Goal: Task Accomplishment & Management: Use online tool/utility

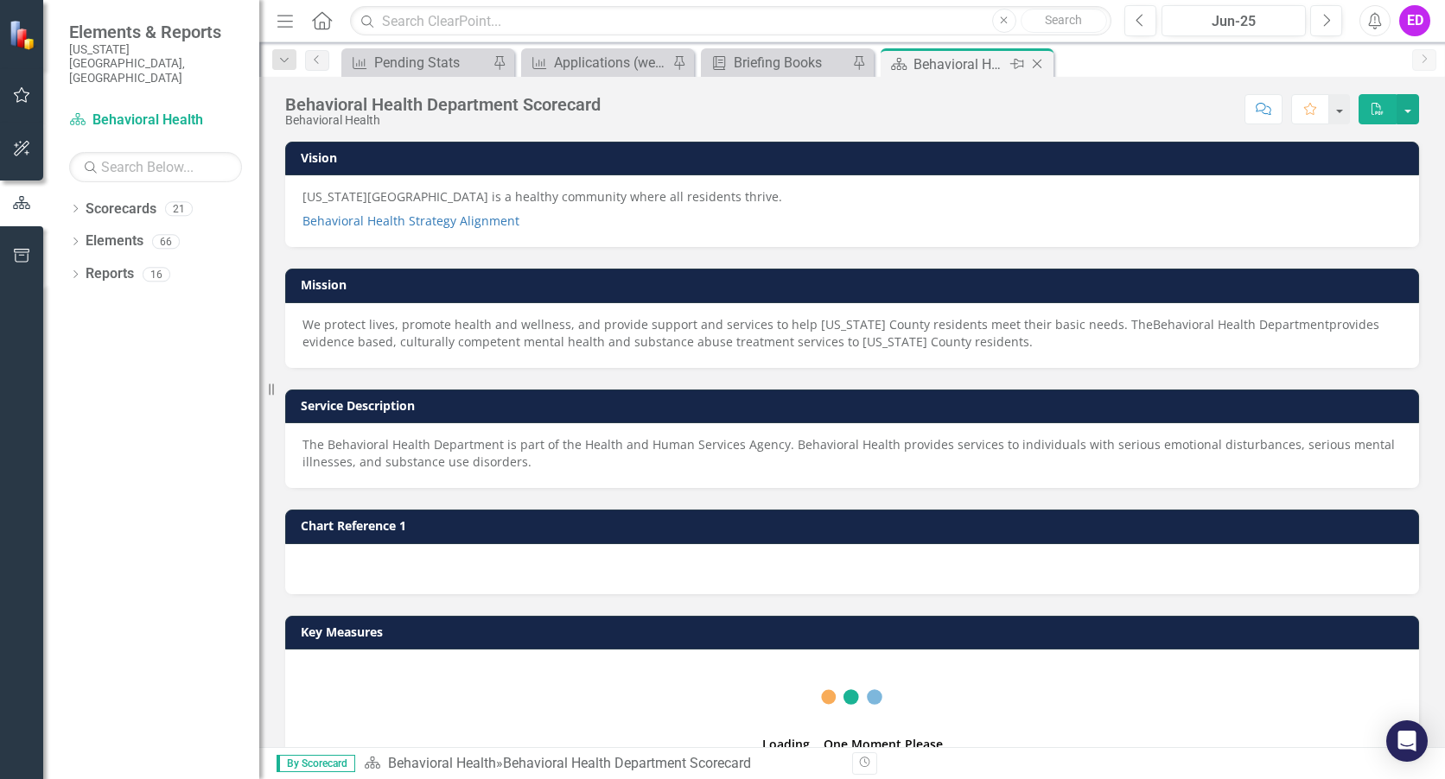
click at [1037, 64] on icon at bounding box center [1037, 65] width 10 height 10
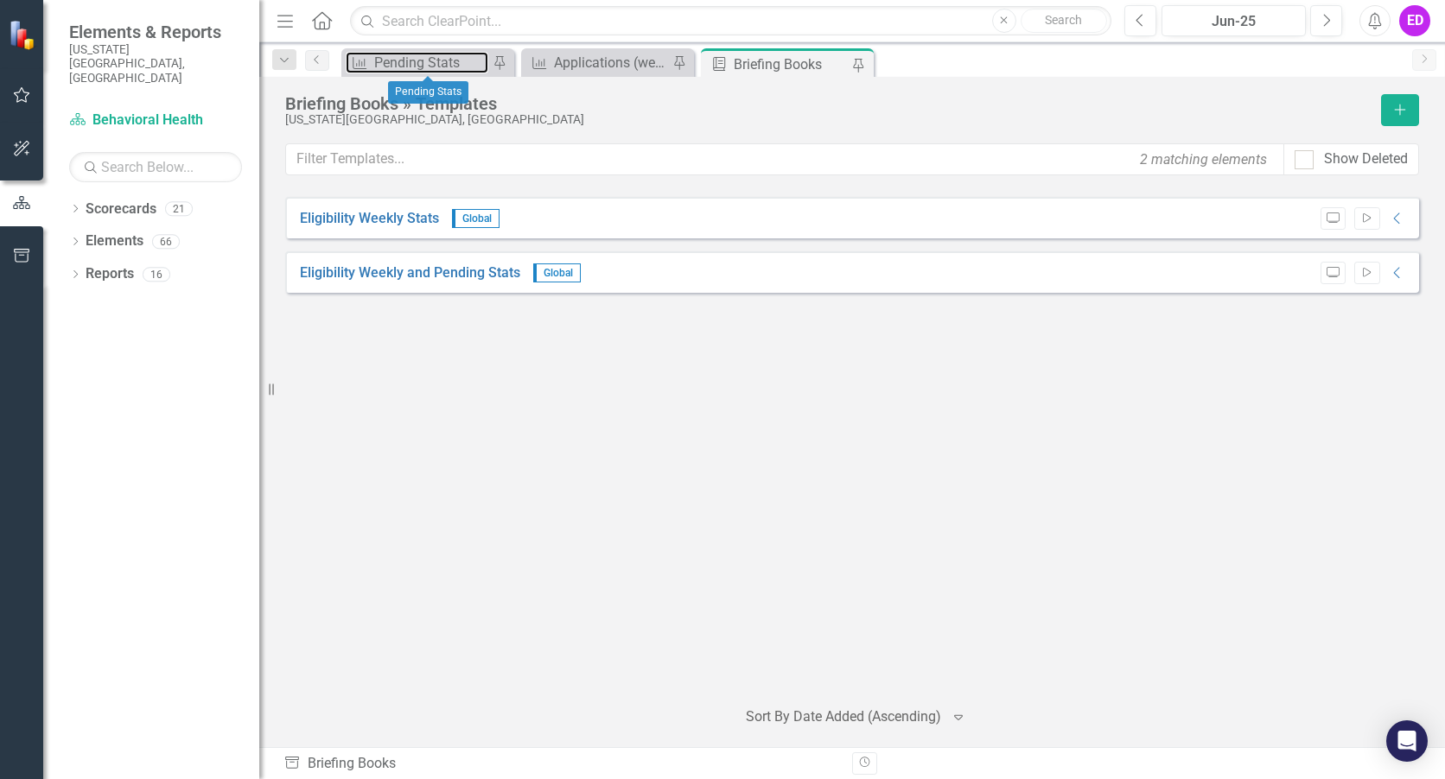
drag, startPoint x: 441, startPoint y: 54, endPoint x: 1402, endPoint y: 50, distance: 961.6
click at [441, 54] on div "Pending Stats" at bounding box center [431, 63] width 114 height 22
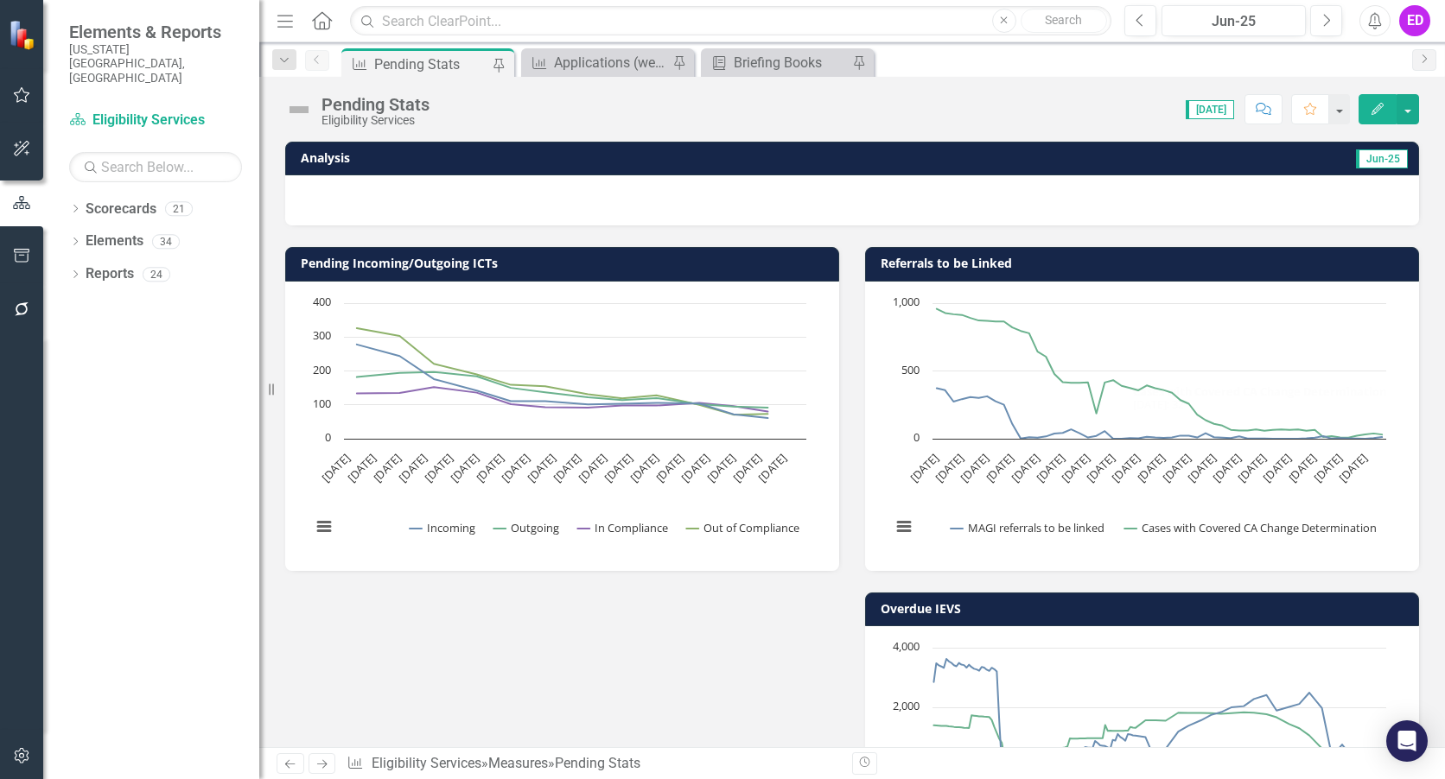
click at [1377, 101] on button "Edit" at bounding box center [1377, 109] width 38 height 30
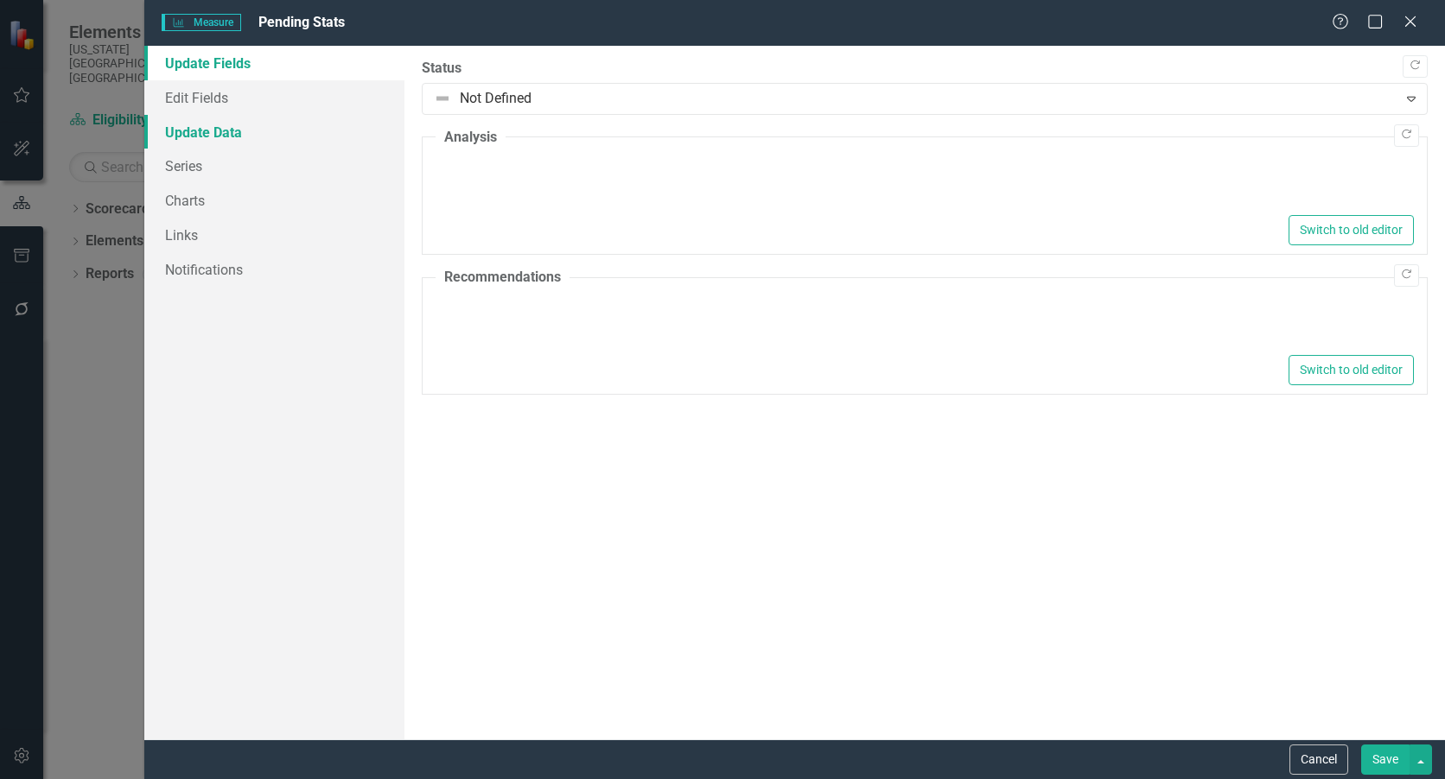
click at [243, 123] on link "Update Data" at bounding box center [274, 132] width 260 height 35
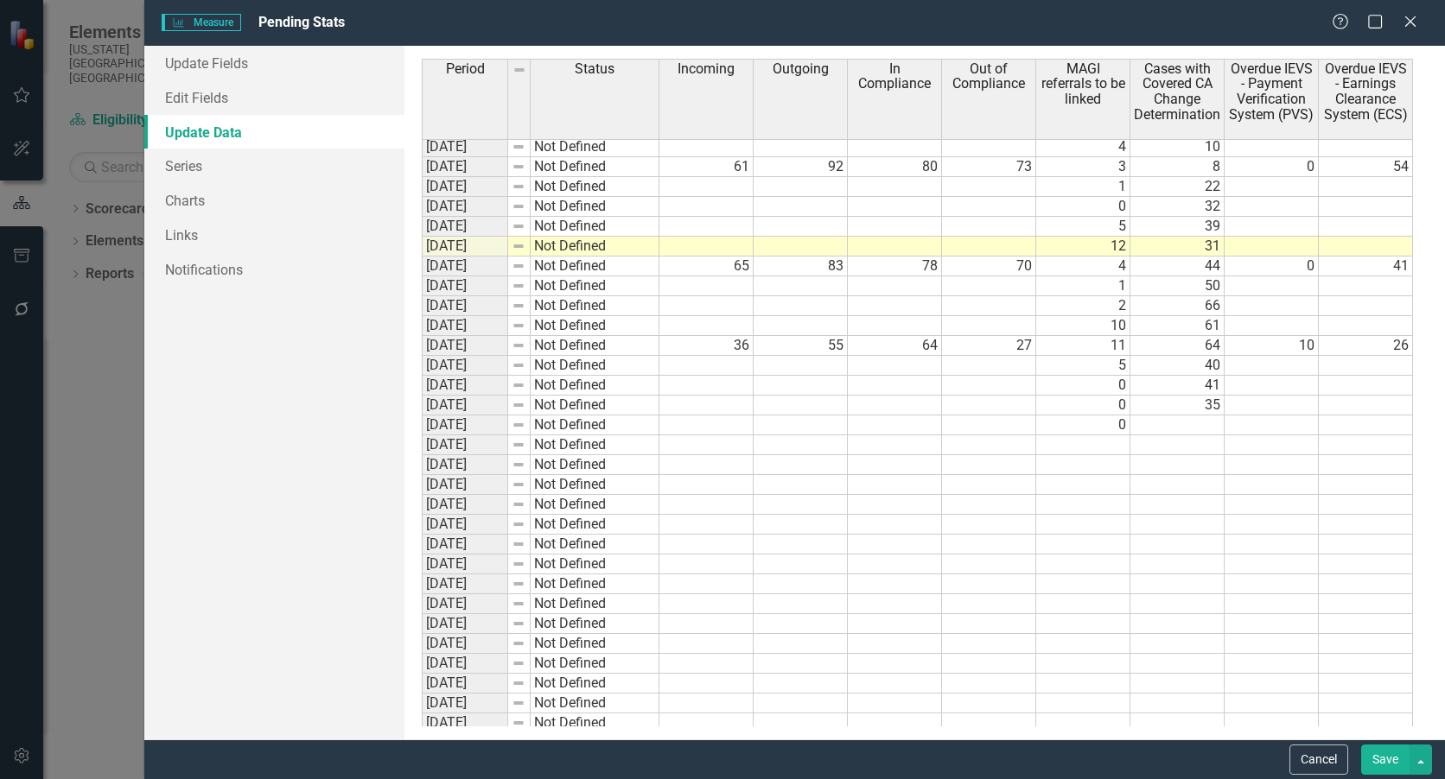
click at [734, 450] on td at bounding box center [706, 445] width 94 height 20
click at [1117, 439] on td at bounding box center [1083, 445] width 94 height 20
type textarea "10"
click at [1375, 760] on button "Save" at bounding box center [1385, 760] width 48 height 30
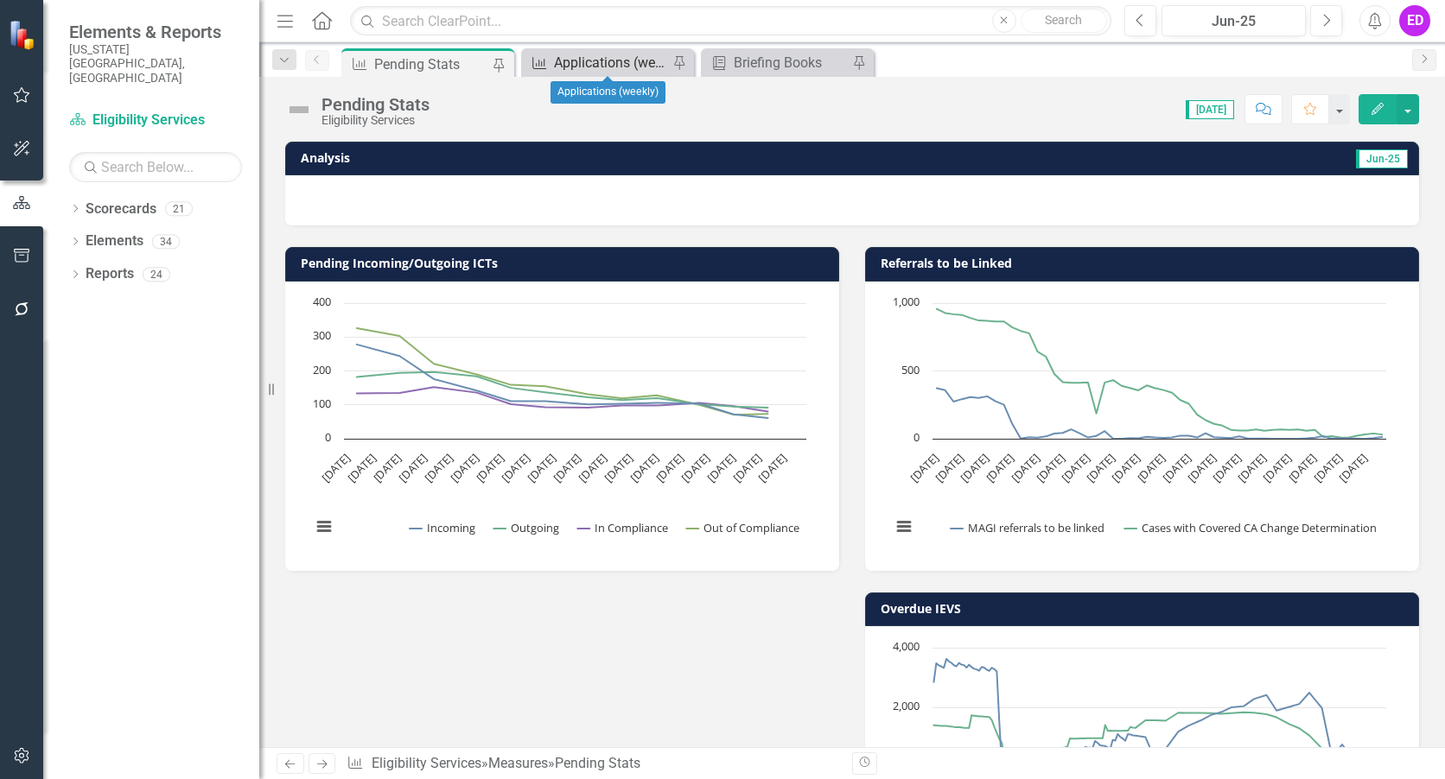
click at [577, 60] on div "Applications (weekly)" at bounding box center [611, 63] width 114 height 22
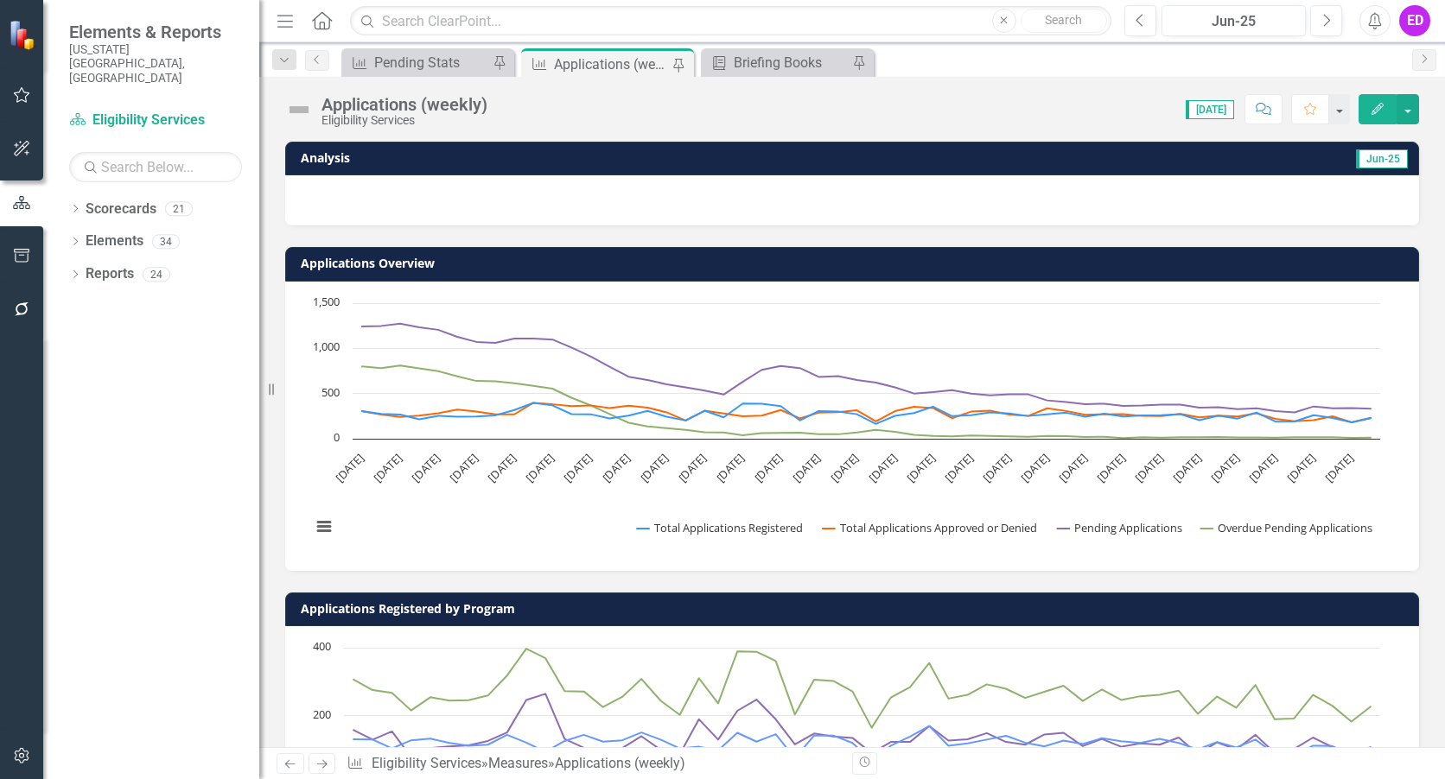
click at [1375, 105] on icon "Edit" at bounding box center [1377, 109] width 16 height 12
click at [1375, 108] on icon "Edit" at bounding box center [1377, 109] width 16 height 12
click at [818, 55] on div "Briefing Books" at bounding box center [791, 63] width 114 height 22
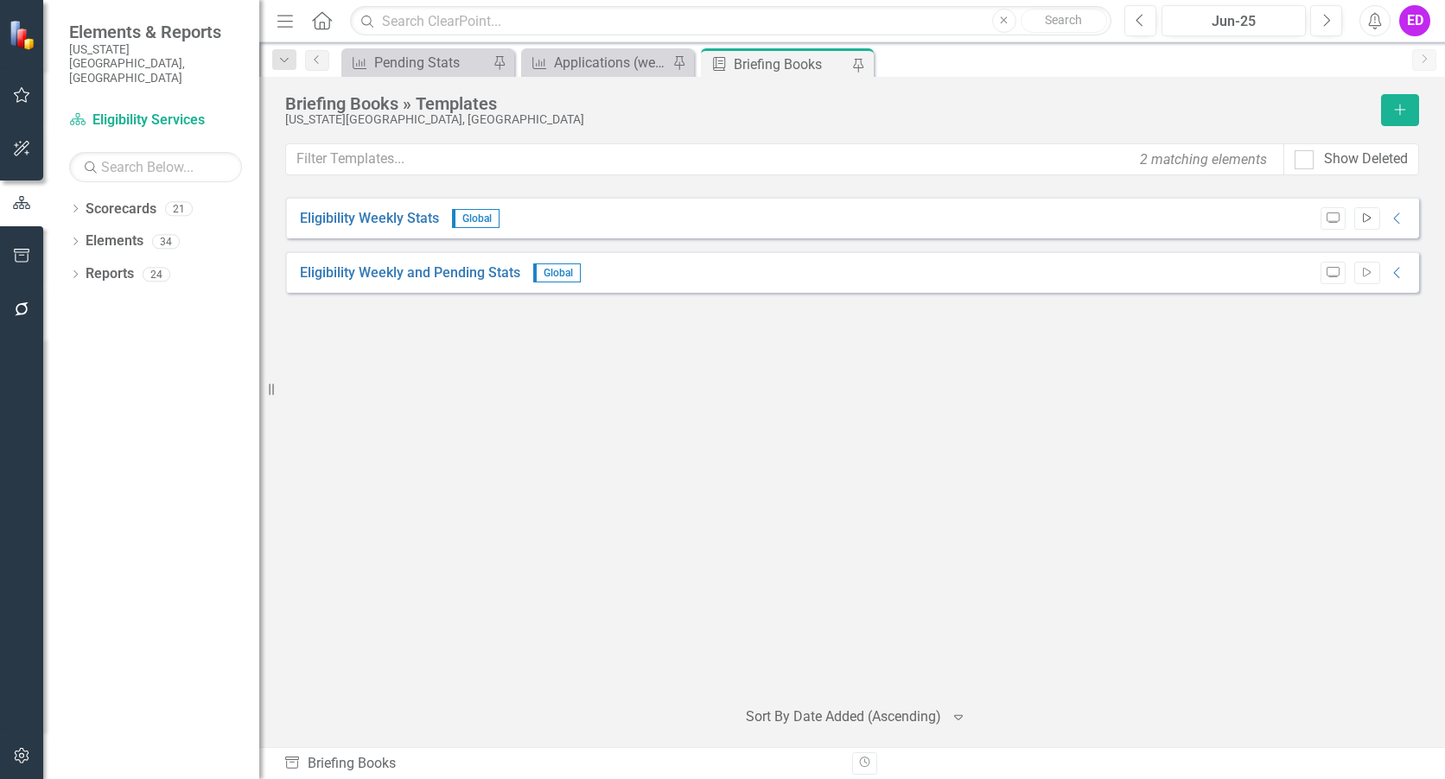
click at [1377, 211] on button "Start" at bounding box center [1366, 218] width 25 height 22
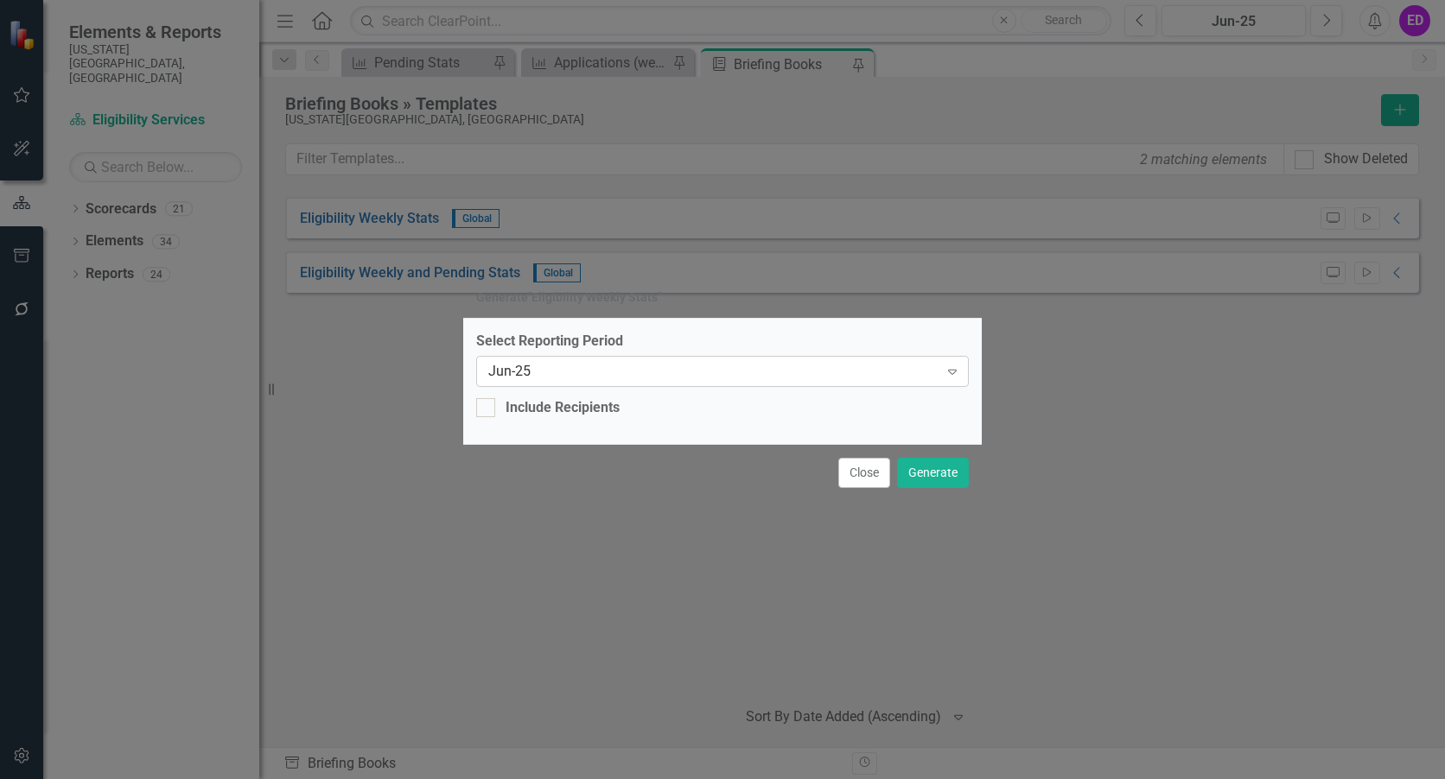
click at [956, 372] on icon "Expand" at bounding box center [951, 372] width 17 height 14
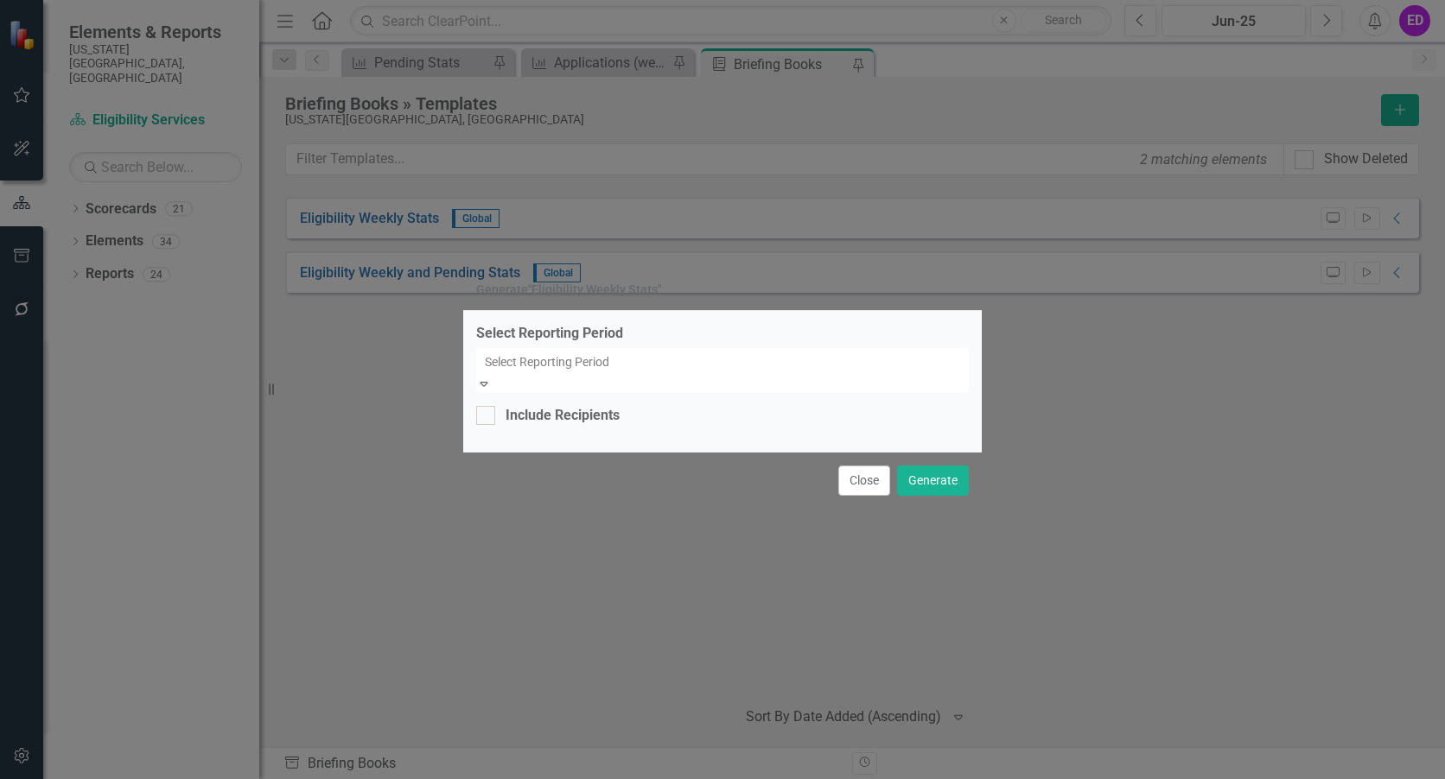
scroll to position [16177, 0]
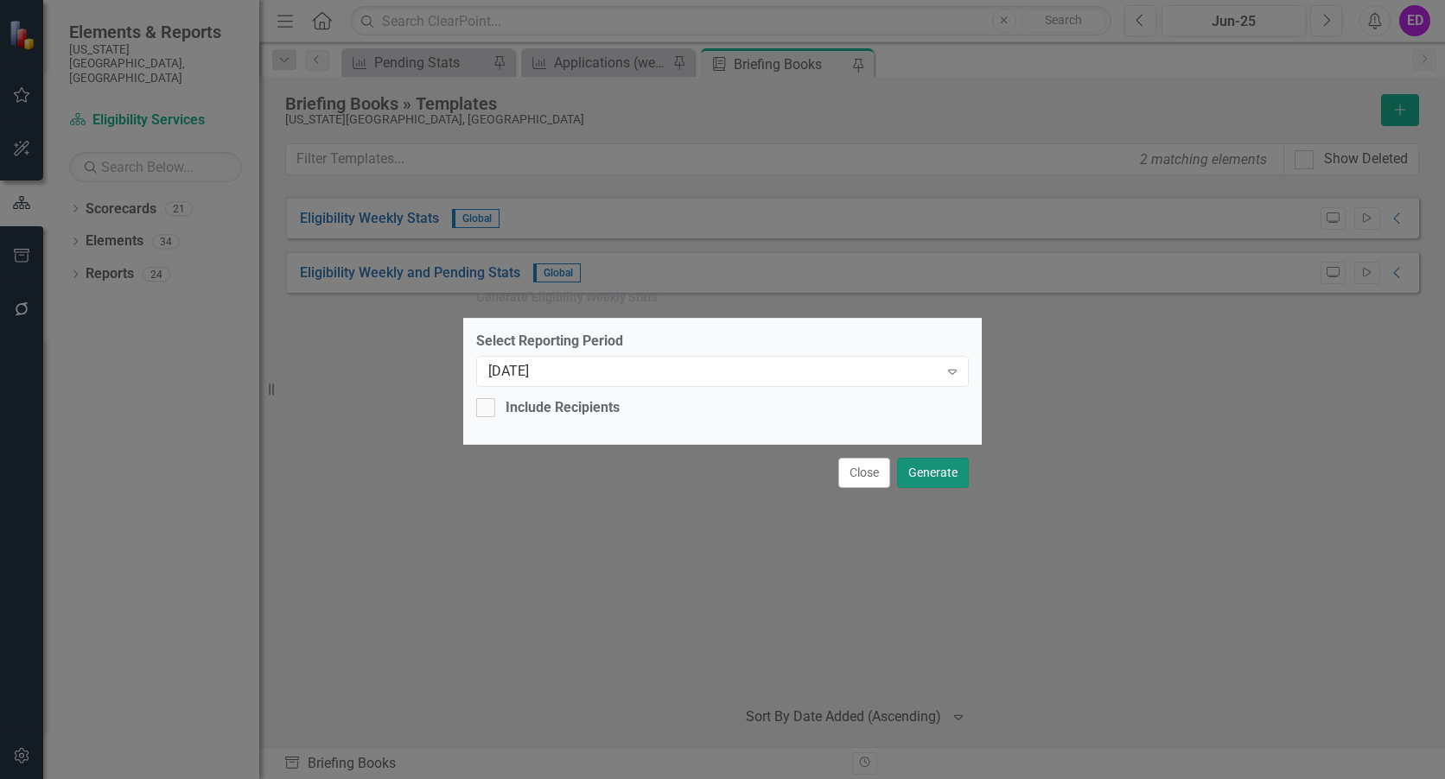
click at [926, 462] on button "Generate" at bounding box center [933, 473] width 72 height 30
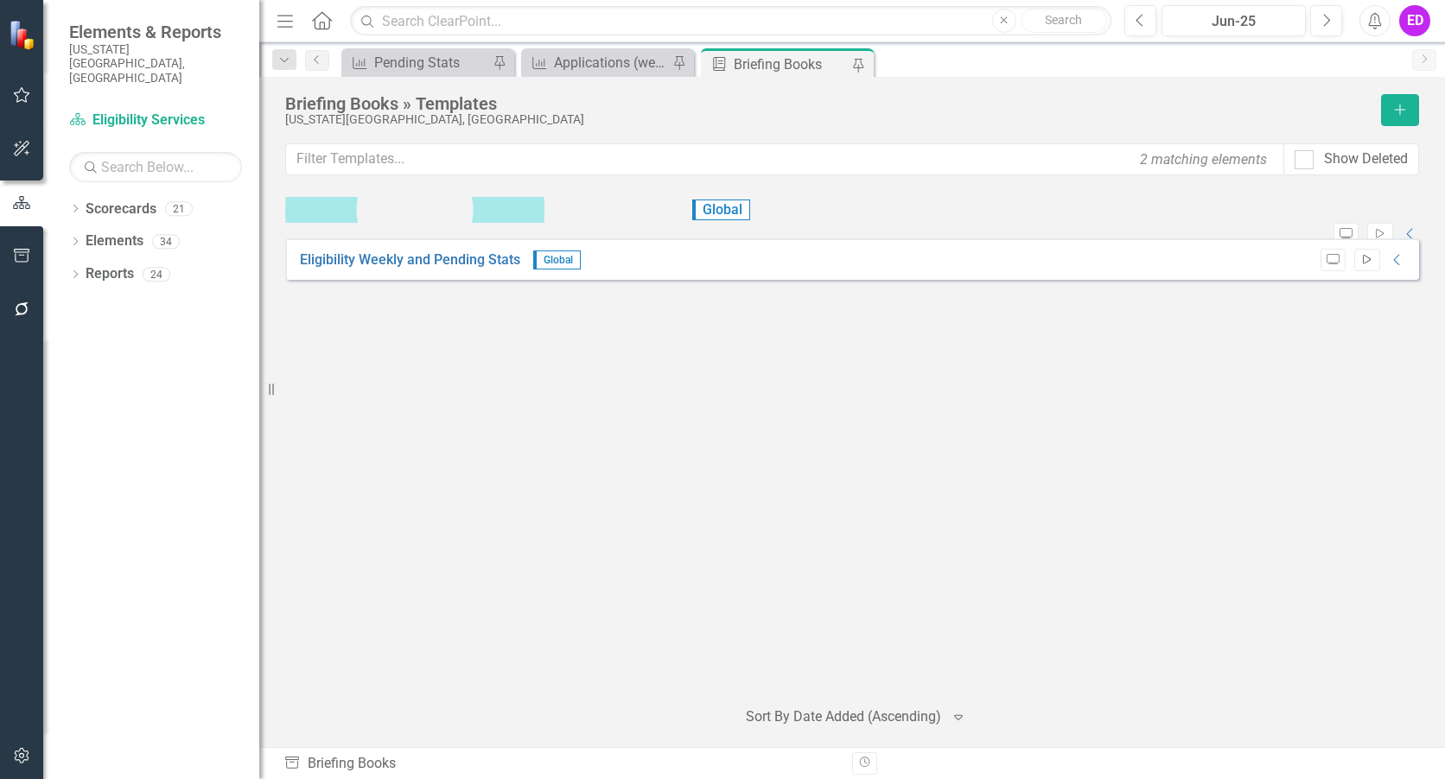
click at [1367, 265] on icon "Start" at bounding box center [1366, 260] width 13 height 10
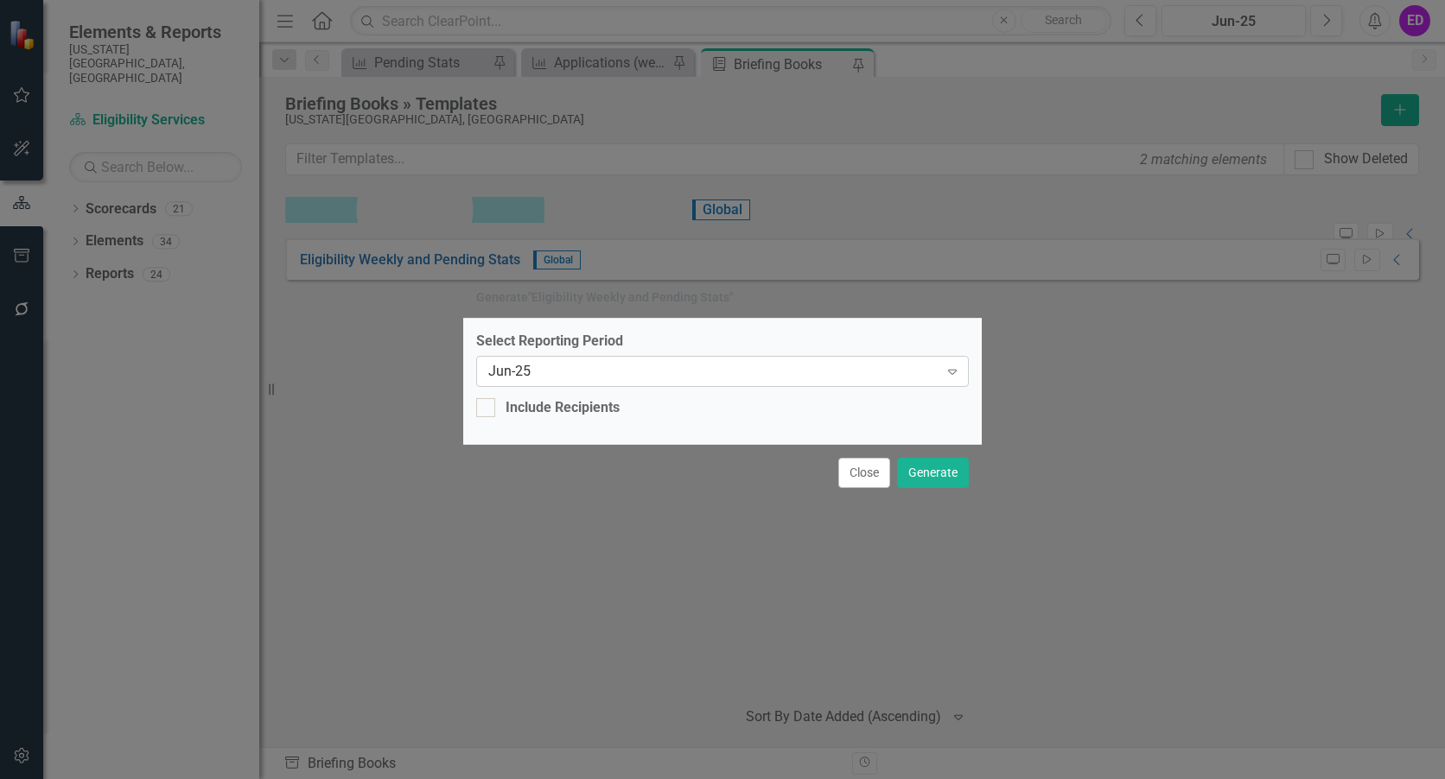
click at [921, 364] on div "Jun-25 Expand" at bounding box center [722, 371] width 492 height 31
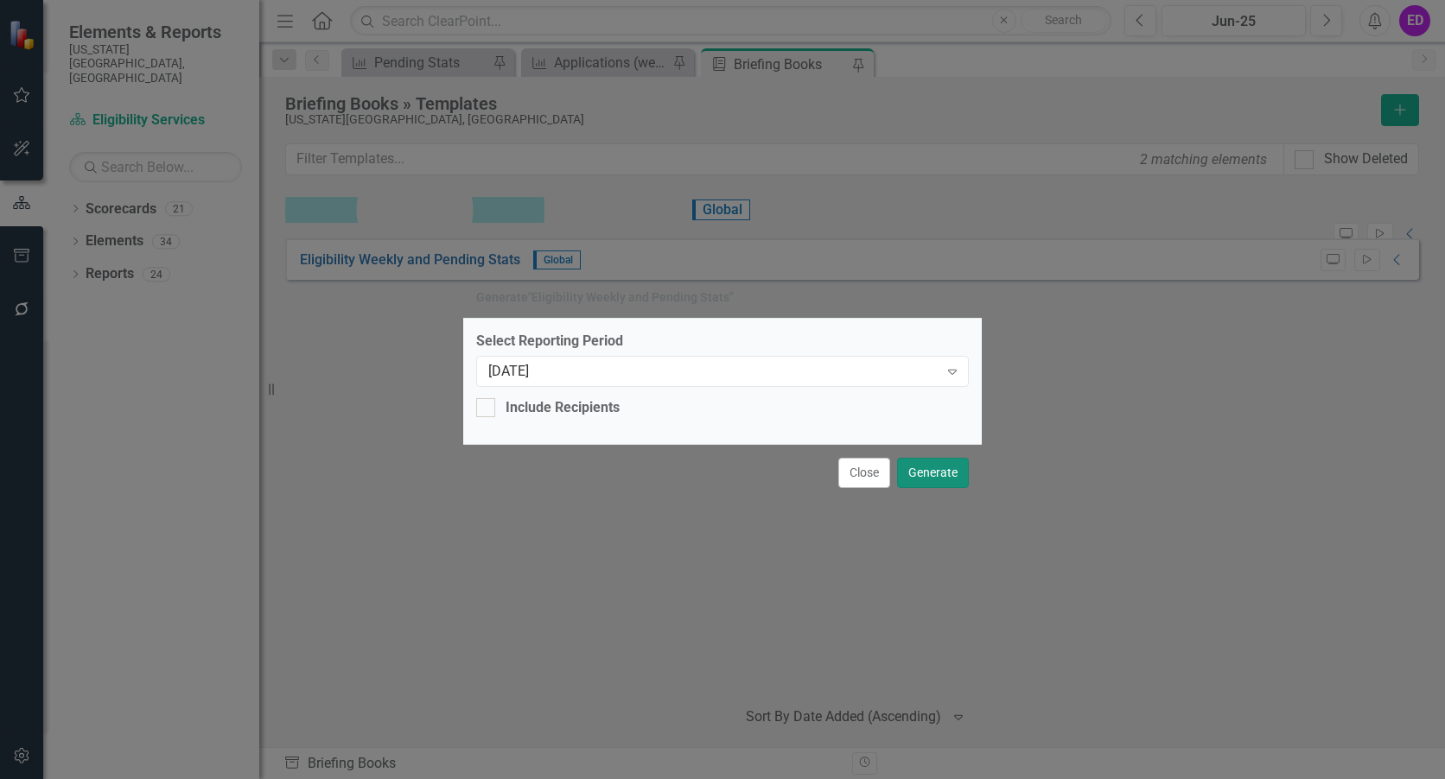
click at [956, 469] on button "Generate" at bounding box center [933, 473] width 72 height 30
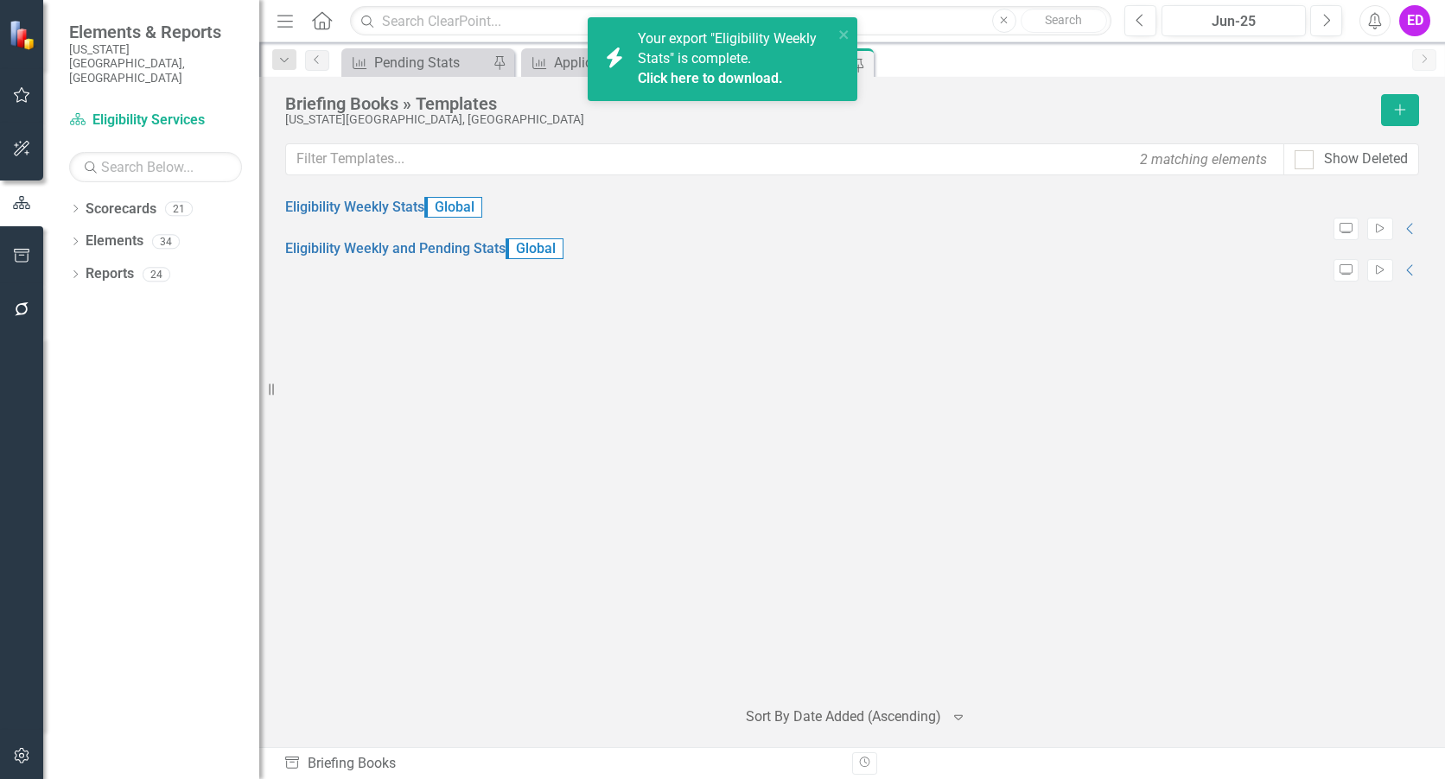
click at [1396, 498] on div "Eligibility Weekly Stats Global Preview Start Collapse PDF Eligibility Weekly S…" at bounding box center [852, 440] width 1134 height 486
